Goal: Information Seeking & Learning: Check status

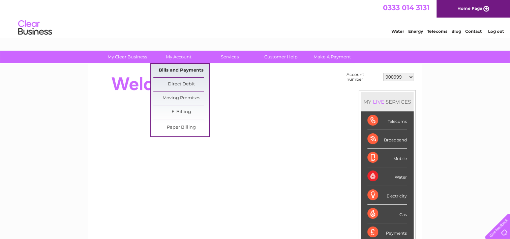
click at [178, 66] on link "Bills and Payments" at bounding box center [181, 70] width 56 height 13
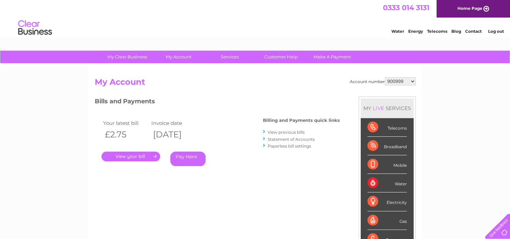
click at [288, 131] on link "View previous bills" at bounding box center [286, 131] width 37 height 5
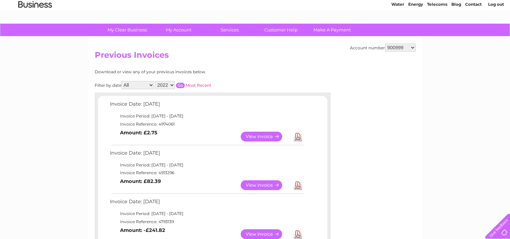
scroll to position [28, 0]
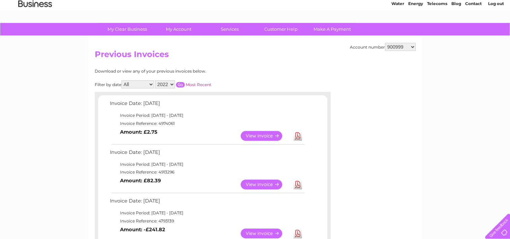
click at [167, 118] on td "Invoice Period: 1 May 2022 - 31 May 2022" at bounding box center [206, 115] width 197 height 8
drag, startPoint x: 167, startPoint y: 118, endPoint x: 165, endPoint y: 123, distance: 4.9
click at [165, 123] on td "Invoice Reference: 4974061" at bounding box center [206, 123] width 197 height 8
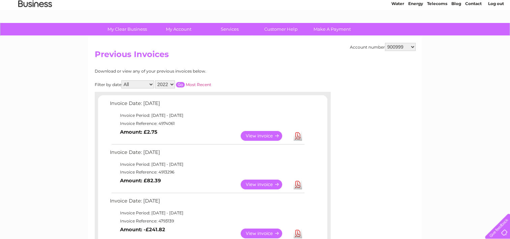
copy td "4974061"
click at [399, 46] on select "900999 901003 901007 966182 1144869 30283575 30319694" at bounding box center [400, 47] width 31 height 8
select select "901003"
click at [385, 43] on select "900999 901003 901007 966182 1144869 30283575 30319694" at bounding box center [400, 47] width 31 height 8
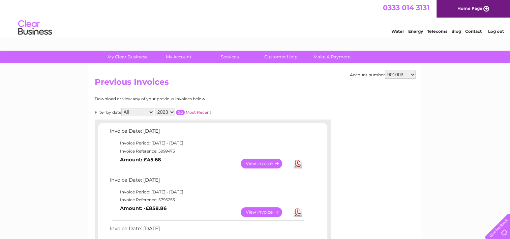
scroll to position [34, 0]
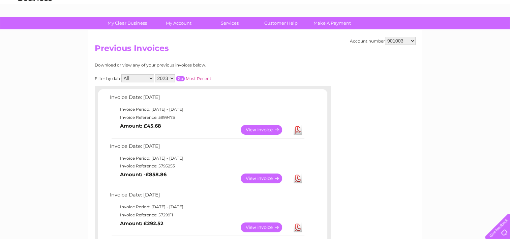
click at [163, 116] on td "Invoice Reference: 5999475" at bounding box center [206, 117] width 197 height 8
copy td "5999475"
click at [402, 43] on select "900999 901003 901007 966182 1144869 30283575 30319694" at bounding box center [400, 41] width 31 height 8
select select "901007"
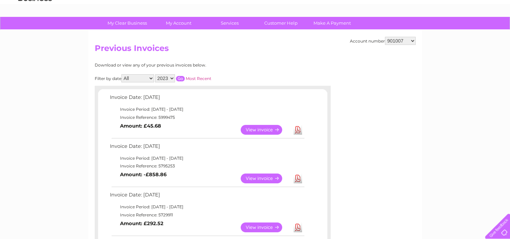
click at [385, 37] on select "900999 901003 901007 966182 1144869 30283575 30319694" at bounding box center [400, 41] width 31 height 8
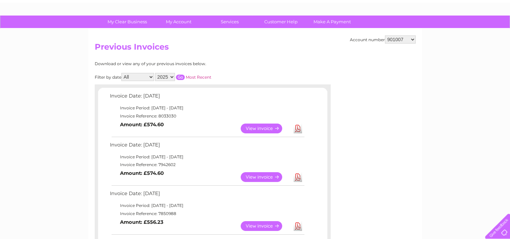
scroll to position [35, 0]
click at [167, 115] on td "Invoice Reference: 8033030" at bounding box center [206, 116] width 197 height 8
copy td "8033030"
click at [164, 164] on td "Invoice Reference: 7942602" at bounding box center [206, 164] width 197 height 8
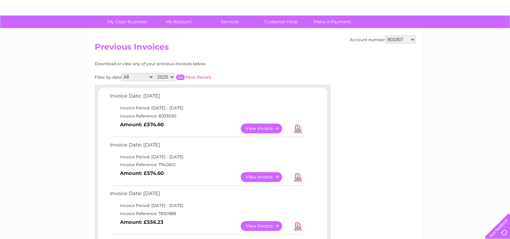
click at [164, 164] on td "Invoice Reference: 7942602" at bounding box center [206, 164] width 197 height 8
copy td "7942602"
click at [160, 105] on td "Invoice Period: [DATE] - [DATE]" at bounding box center [206, 108] width 197 height 8
click at [169, 116] on td "Invoice Reference: 8033030" at bounding box center [206, 116] width 197 height 8
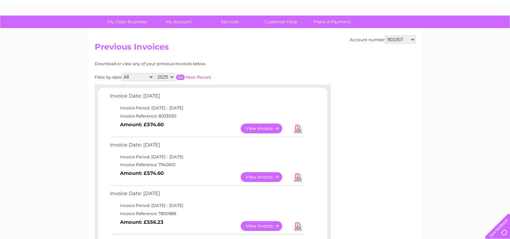
copy td "8033030"
